Goal: Information Seeking & Learning: Check status

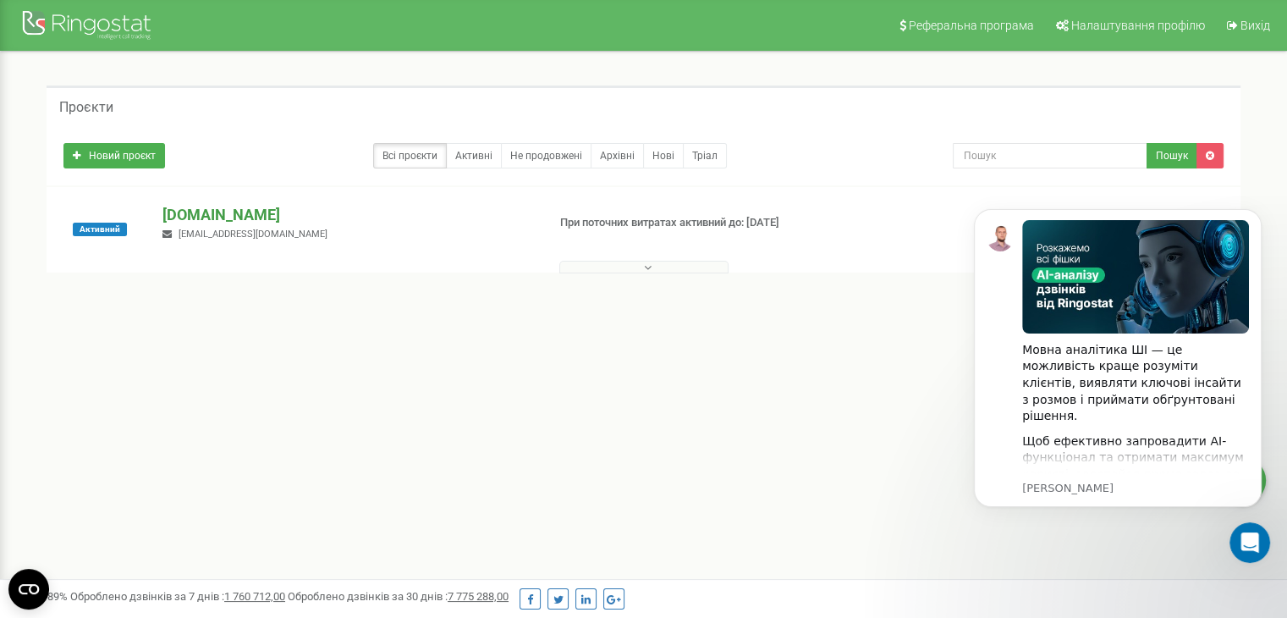
click at [239, 213] on p "[DOMAIN_NAME]" at bounding box center [347, 215] width 370 height 22
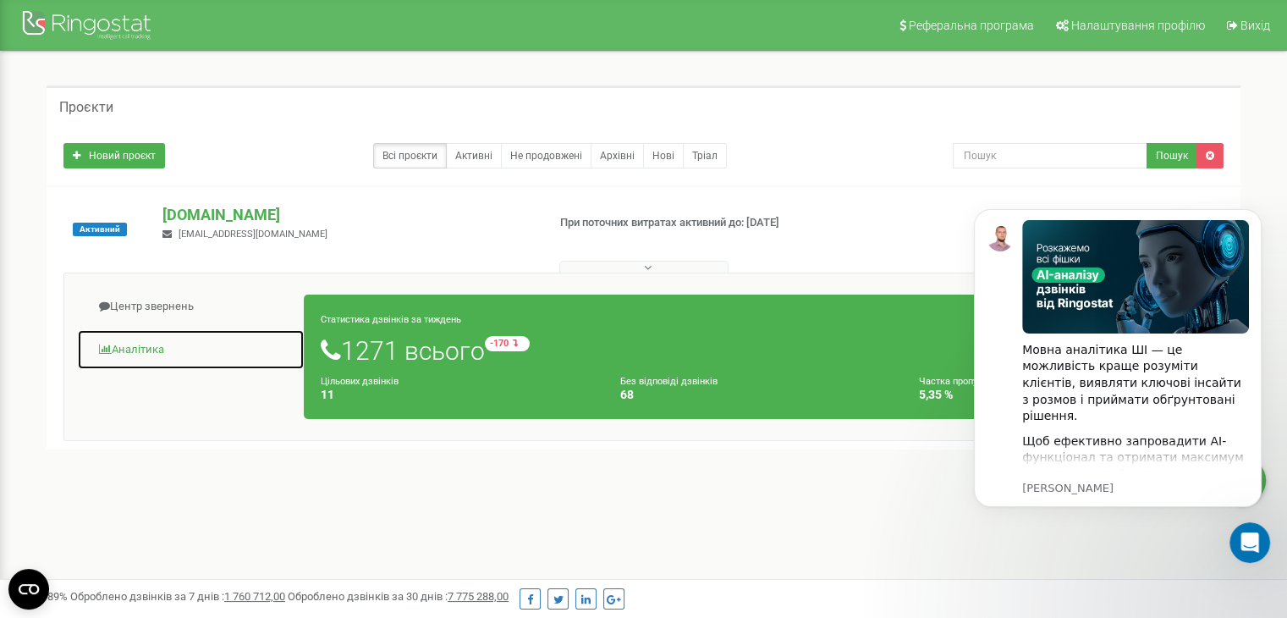
click at [164, 339] on link "Аналiтика" at bounding box center [191, 349] width 228 height 41
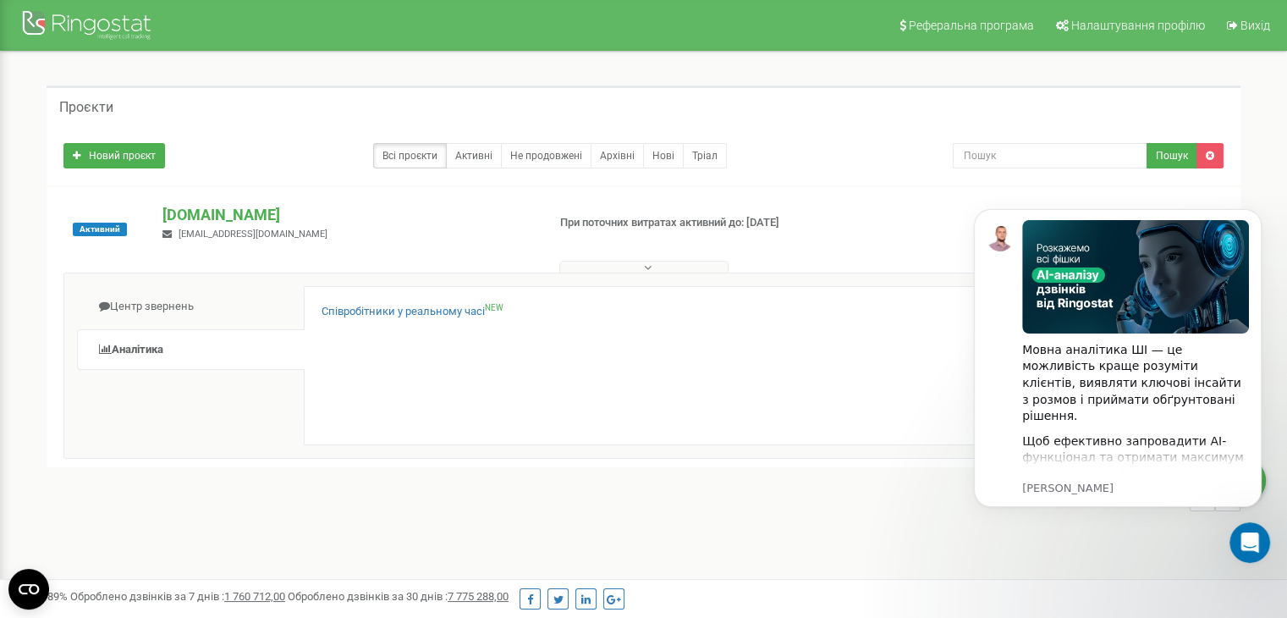
click at [404, 299] on div "Співробітники у реальному часі NEW X" at bounding box center [757, 365] width 906 height 159
click at [395, 316] on link "Співробітники у реальному часі NEW" at bounding box center [412, 312] width 182 height 16
click at [406, 309] on link "Співробітники у реальному часі NEW" at bounding box center [412, 312] width 182 height 16
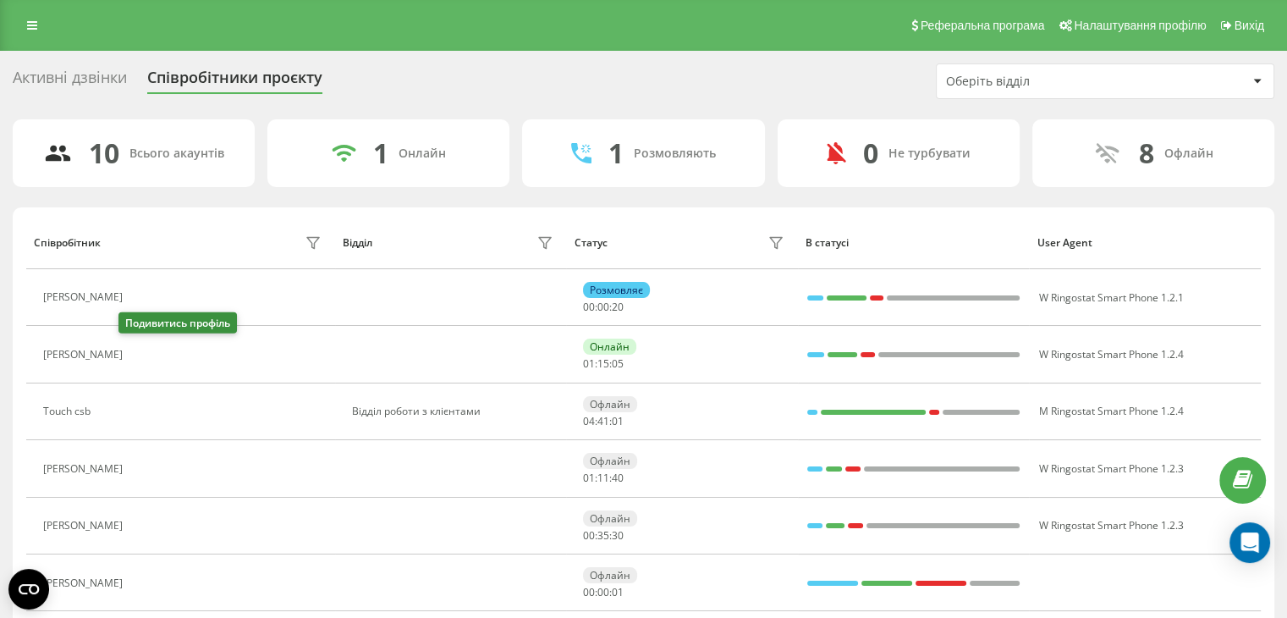
click at [131, 353] on button at bounding box center [141, 356] width 20 height 24
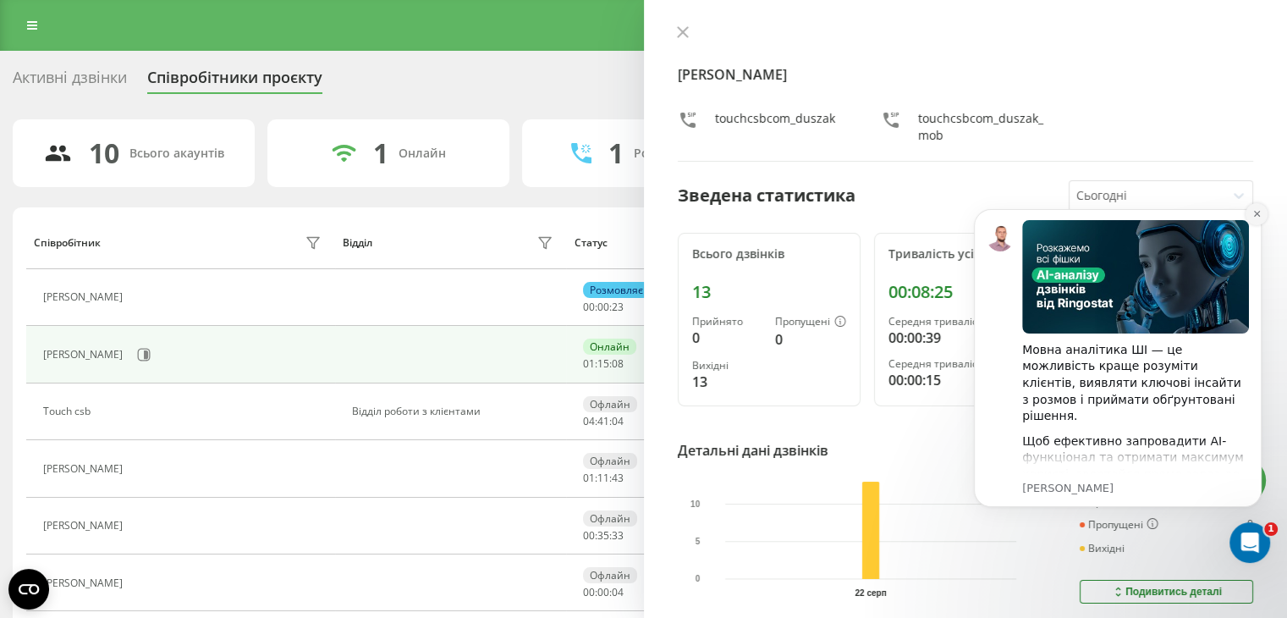
click at [1247, 212] on button "Dismiss notification" at bounding box center [1256, 214] width 22 height 22
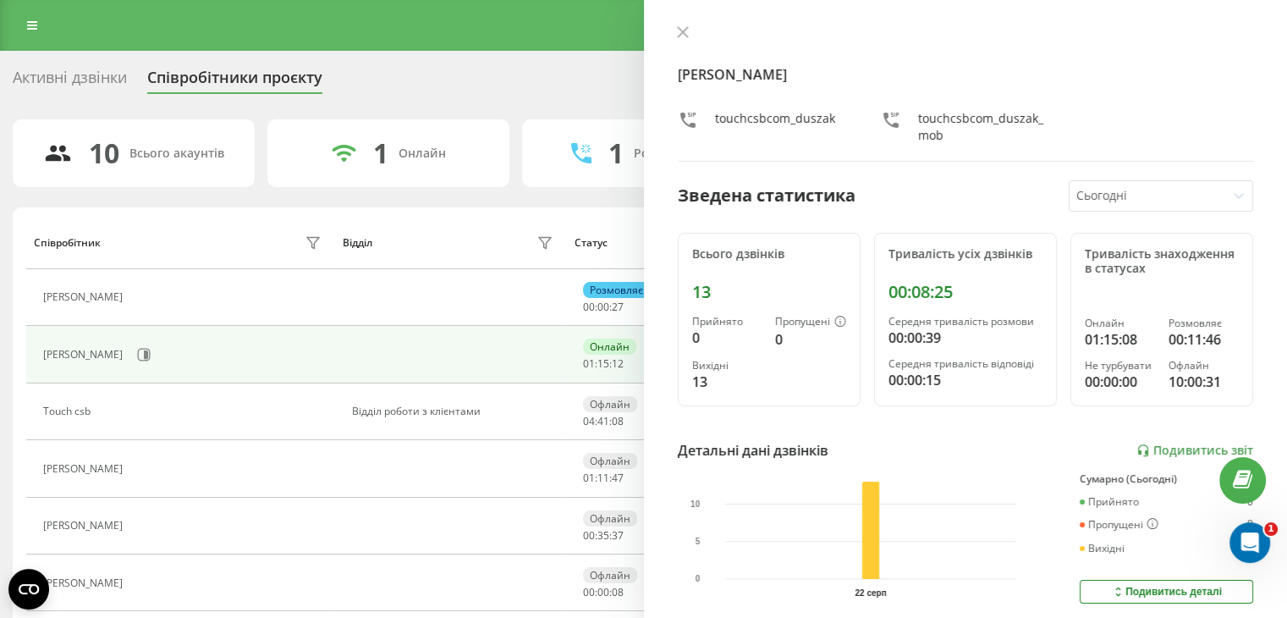
click at [669, 28] on div "Adrian Duszak touchcsbcom_duszak touchcsbcom_duszak_mob Зведена статистика Сьог…" at bounding box center [966, 309] width 644 height 618
click at [687, 31] on icon at bounding box center [683, 32] width 12 height 12
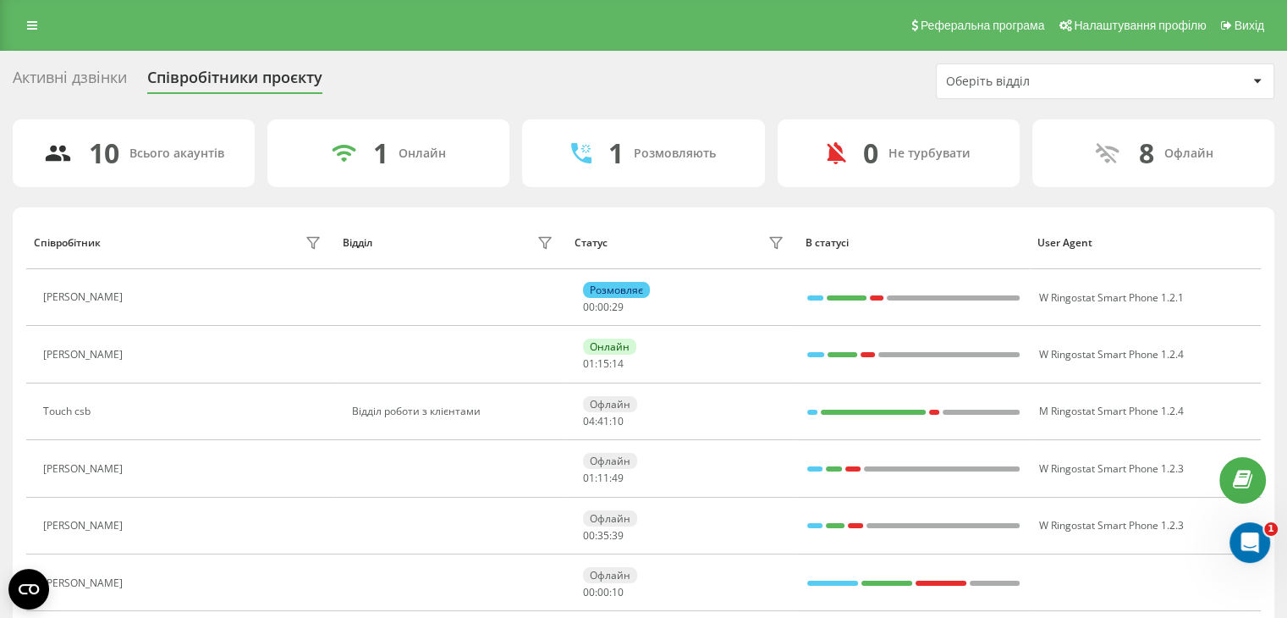
click at [74, 82] on div "Активні дзвінки" at bounding box center [70, 82] width 114 height 26
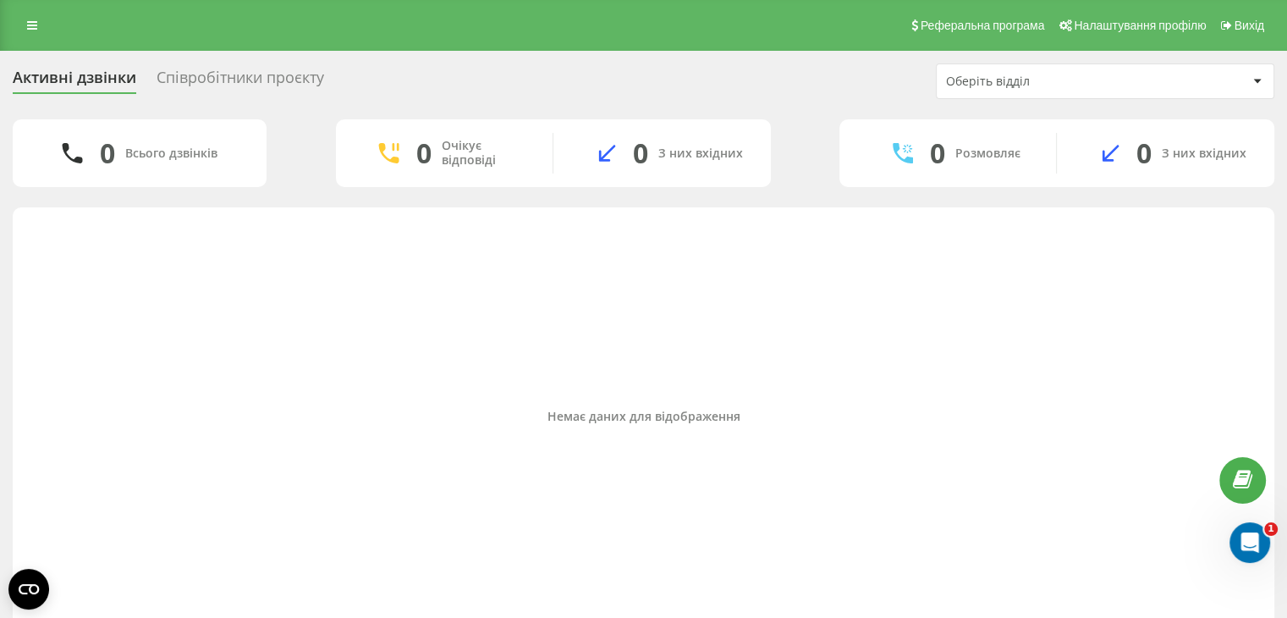
click at [217, 91] on div "Співробітники проєкту" at bounding box center [239, 82] width 167 height 26
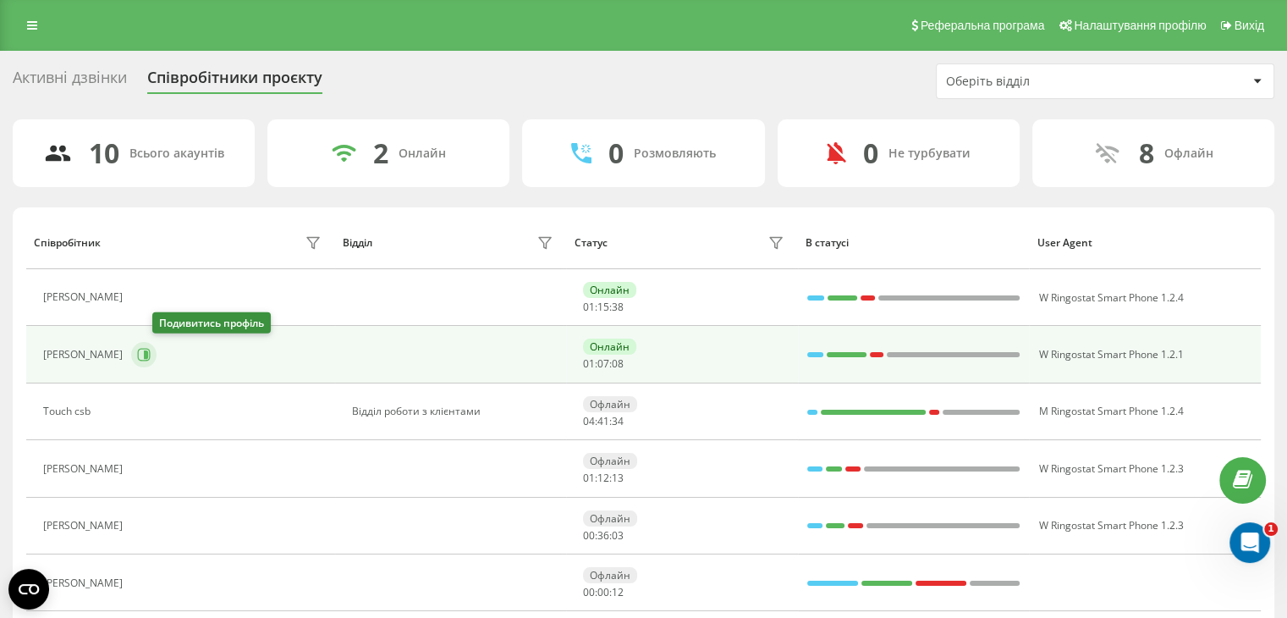
click at [151, 360] on icon at bounding box center [144, 355] width 13 height 13
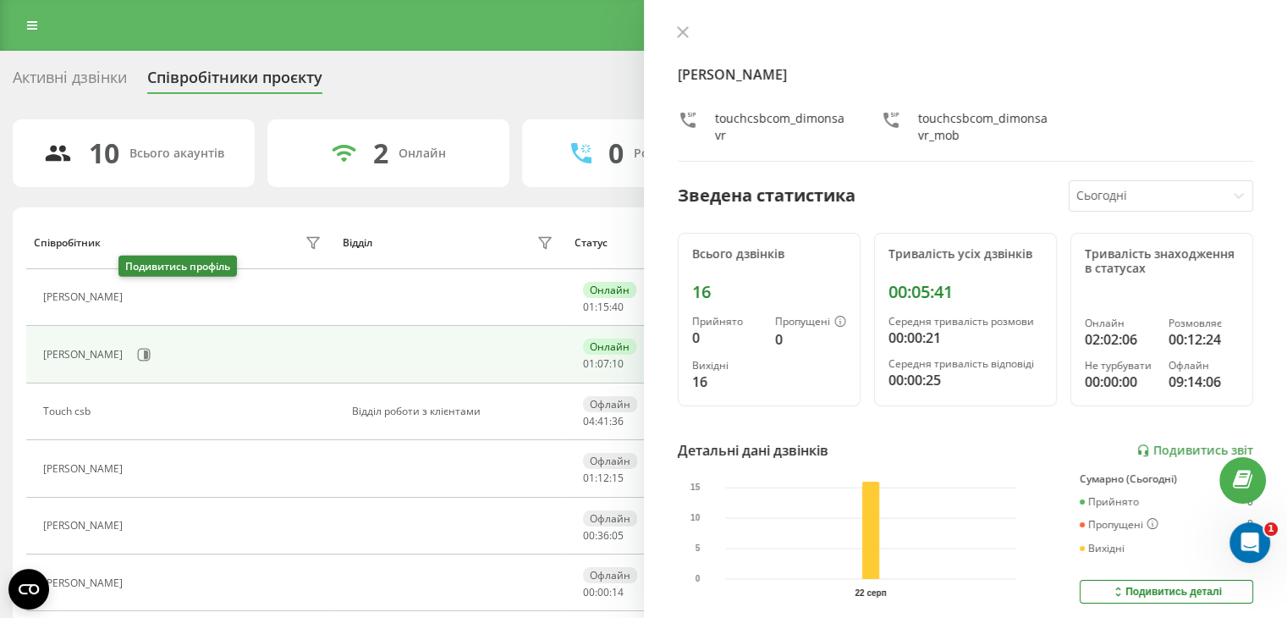
click at [135, 292] on icon at bounding box center [142, 298] width 14 height 14
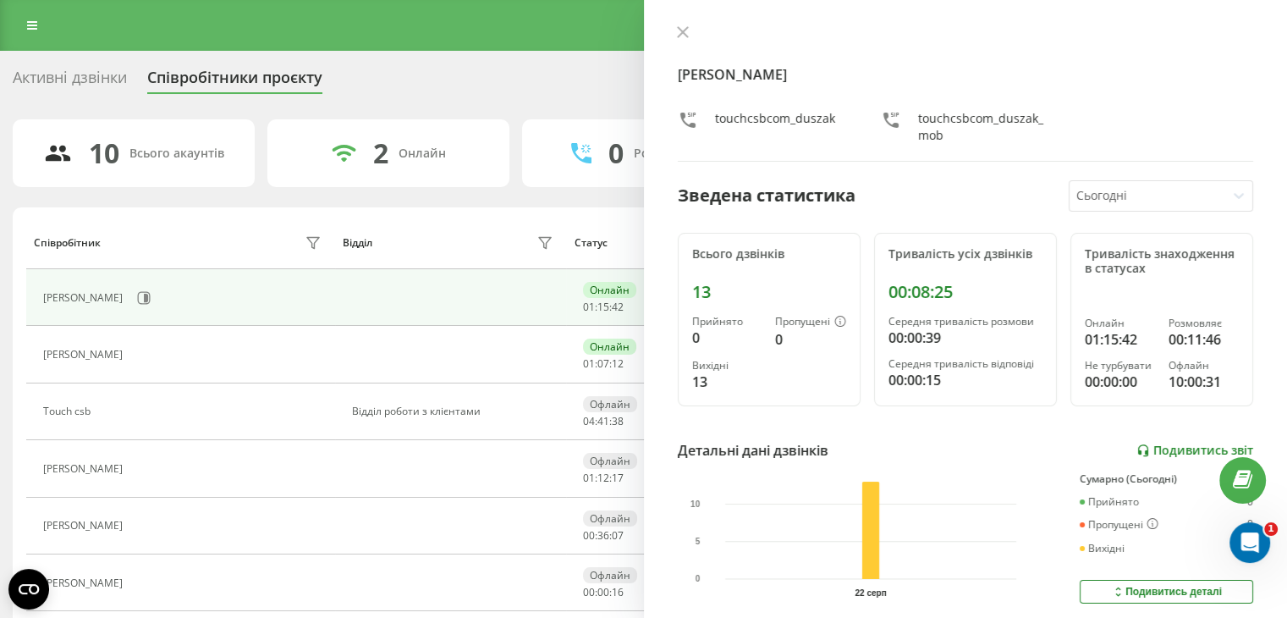
click at [1193, 449] on link "Подивитись звіт" at bounding box center [1194, 450] width 117 height 14
click at [137, 302] on icon at bounding box center [144, 298] width 14 height 14
click at [140, 82] on div "Активні дзвінки Співробітники проєкту" at bounding box center [178, 82] width 330 height 26
click at [115, 79] on div "Активні дзвінки" at bounding box center [70, 82] width 114 height 26
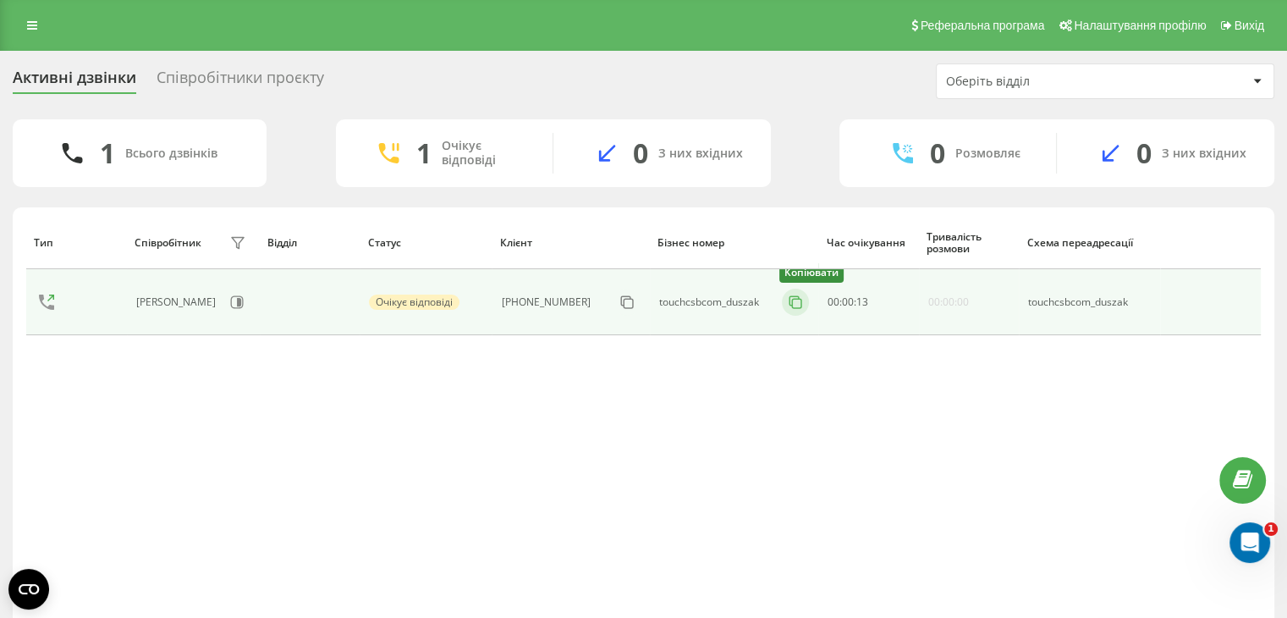
click at [792, 297] on icon at bounding box center [795, 302] width 17 height 17
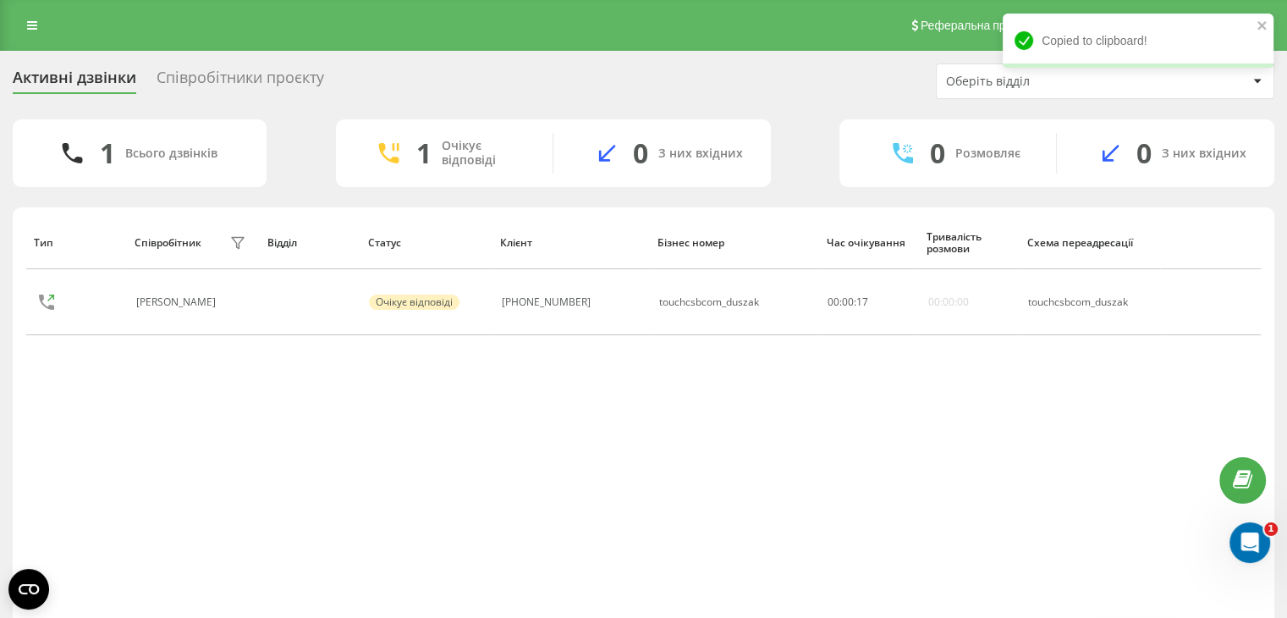
click at [1114, 475] on div "Тип Співробітник фільтру Відділ Статус Клієнт Бізнес номер Час очікування Трива…" at bounding box center [643, 417] width 1234 height 402
